Goal: Information Seeking & Learning: Learn about a topic

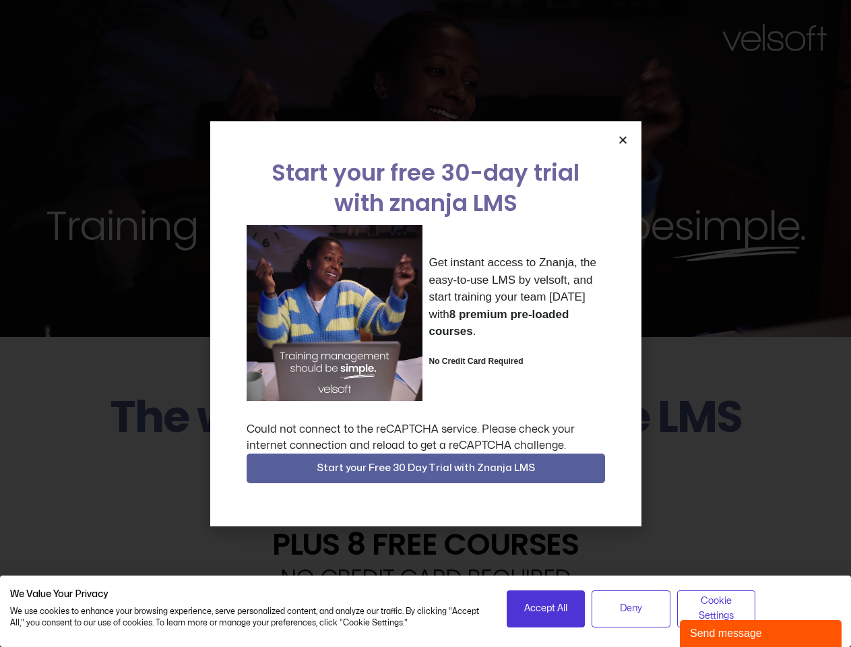
click at [425, 323] on div "Get instant access to Znanja, the easy-to-use LMS by velsoft, and start trainin…" at bounding box center [426, 313] width 358 height 176
click at [622, 139] on icon "Close" at bounding box center [623, 140] width 10 height 10
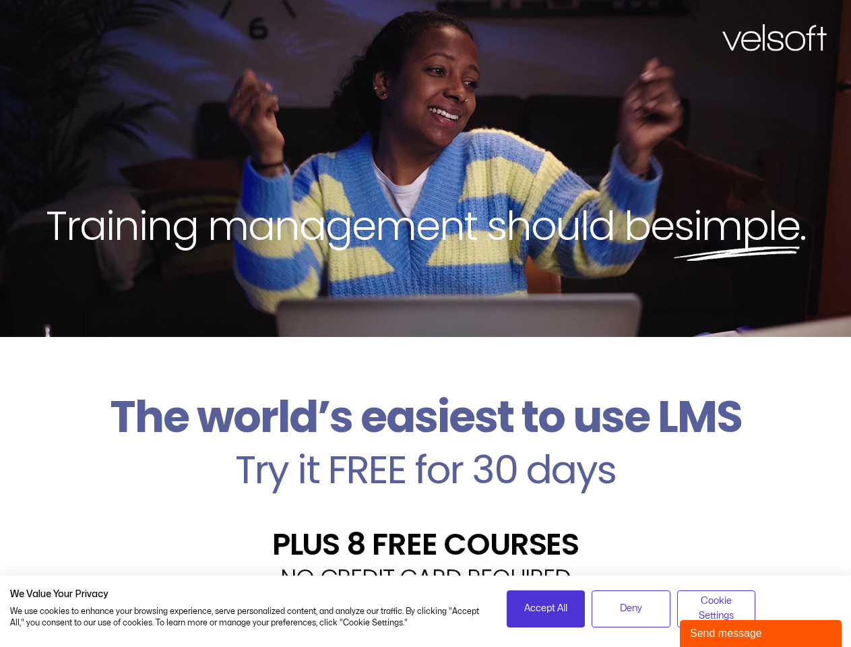
click at [426, 468] on h2 "Try it FREE for 30 days" at bounding box center [425, 469] width 831 height 39
click at [546, 608] on span "Accept All" at bounding box center [545, 608] width 43 height 15
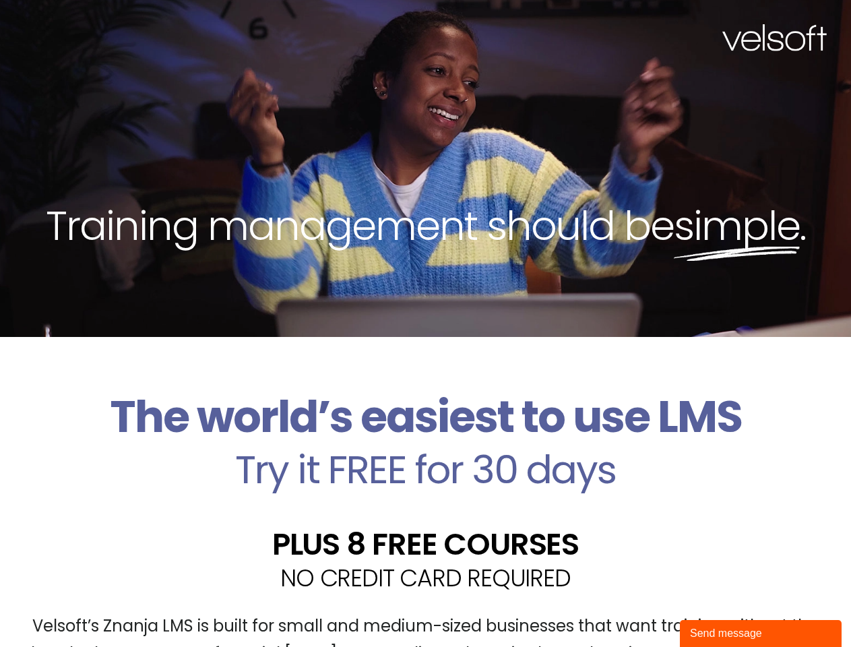
click at [630, 608] on div "Velsoft’s Znanja LMS is built for small and medium-sized businesses that want t…" at bounding box center [425, 645] width 831 height 98
click at [716, 608] on div "Velsoft’s Znanja LMS is built for small and medium-sized businesses that want t…" at bounding box center [425, 645] width 831 height 98
click at [761, 633] on div "Send message" at bounding box center [760, 633] width 141 height 16
